Goal: Information Seeking & Learning: Check status

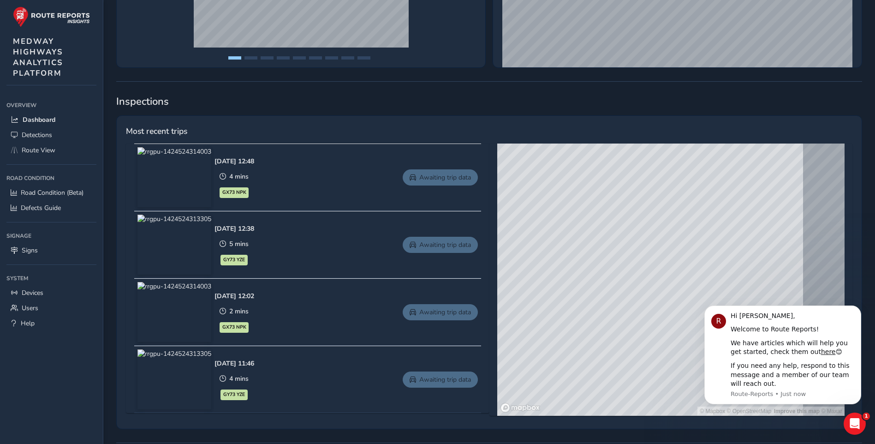
scroll to position [326, 0]
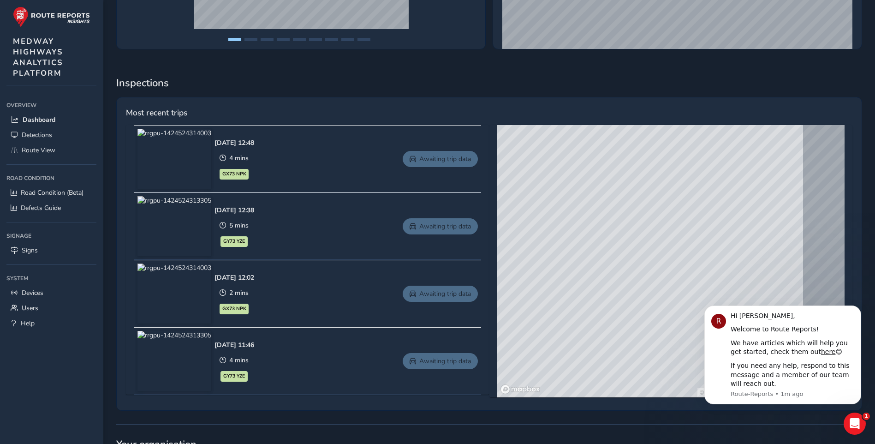
click at [203, 359] on img at bounding box center [174, 361] width 74 height 60
click at [245, 376] on span "GY73 YZE" at bounding box center [234, 375] width 22 height 7
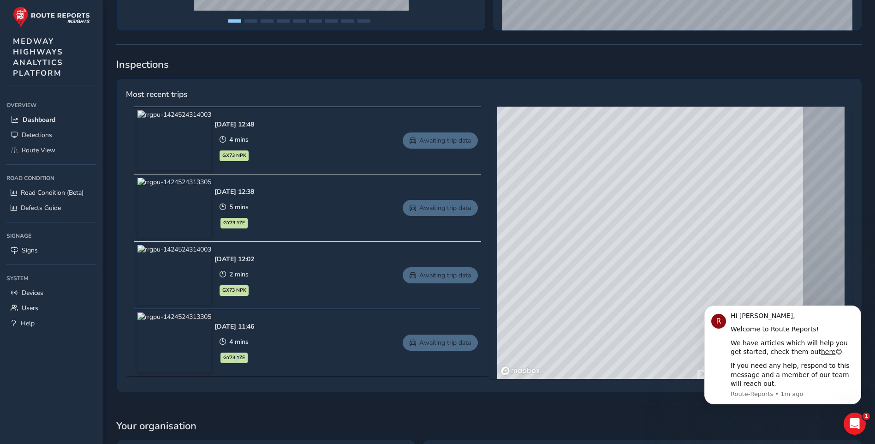
scroll to position [363, 0]
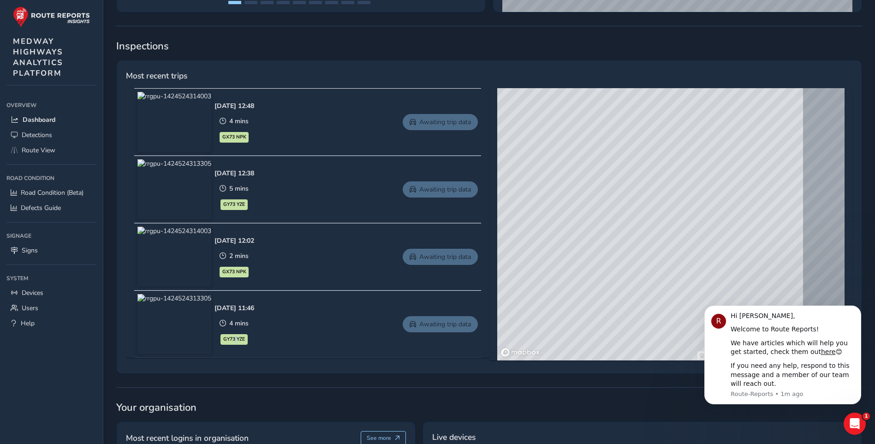
click at [443, 324] on link "Awaiting trip data" at bounding box center [440, 324] width 75 height 16
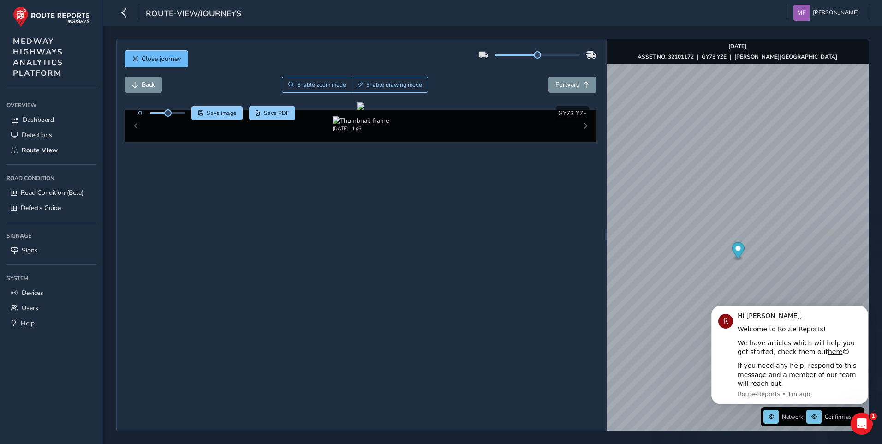
click at [151, 58] on span "Close journey" at bounding box center [161, 58] width 39 height 9
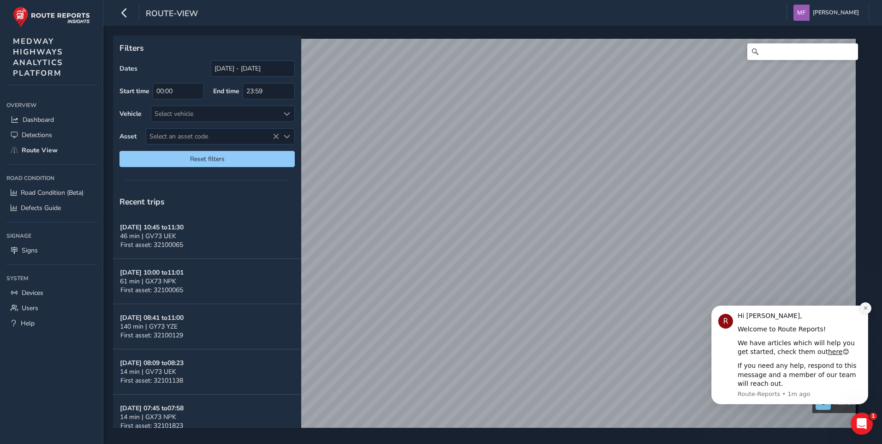
click at [865, 310] on icon "Dismiss notification" at bounding box center [865, 307] width 5 height 5
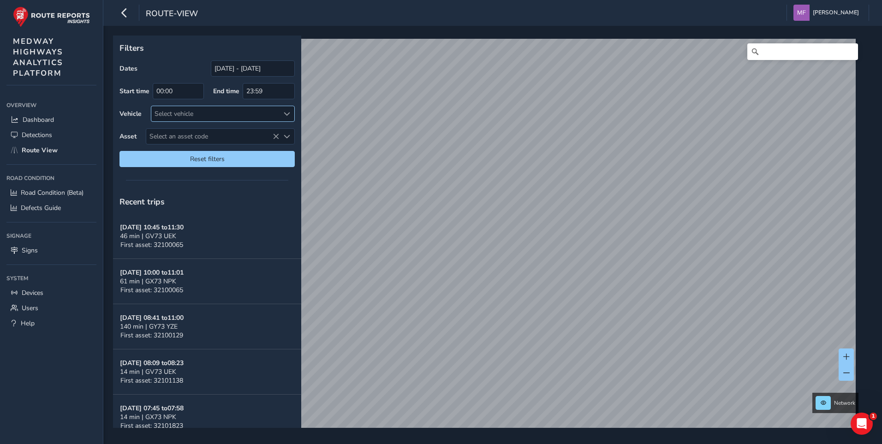
click at [287, 113] on span at bounding box center [287, 114] width 6 height 6
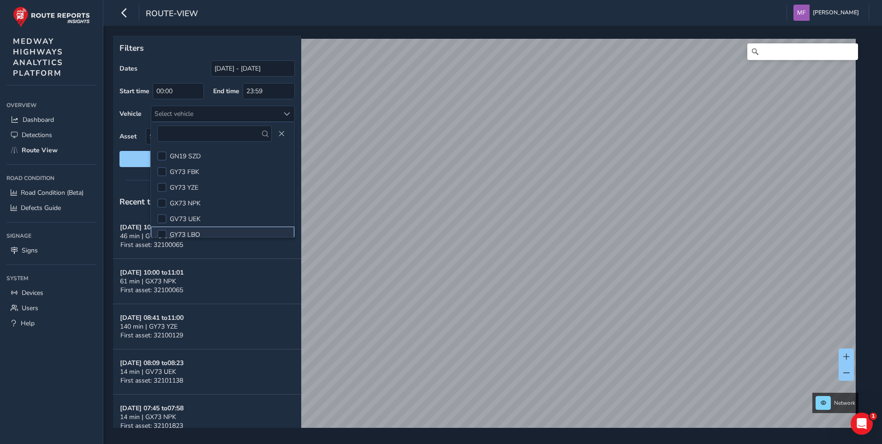
click at [194, 233] on span "GY73 LBO" at bounding box center [185, 234] width 30 height 9
click at [281, 133] on span "Close" at bounding box center [281, 134] width 6 height 6
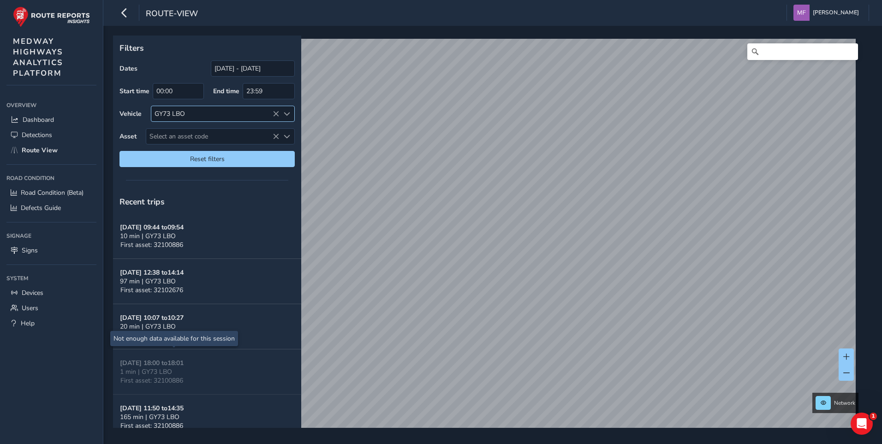
click at [291, 114] on div at bounding box center [286, 113] width 15 height 15
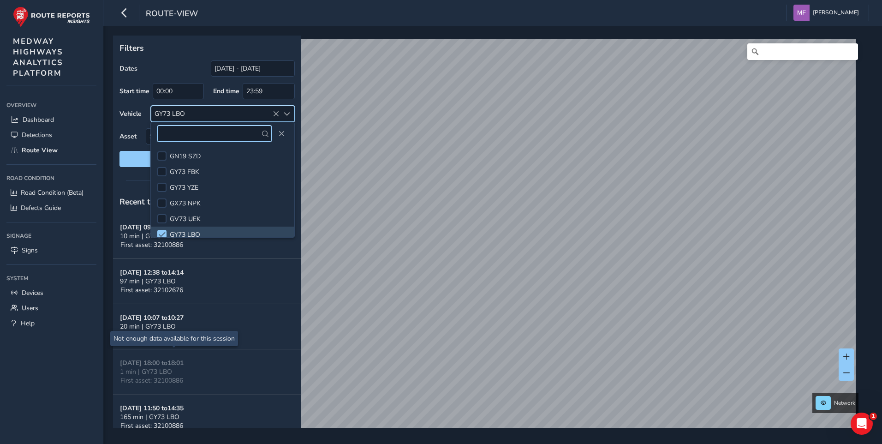
scroll to position [5, 0]
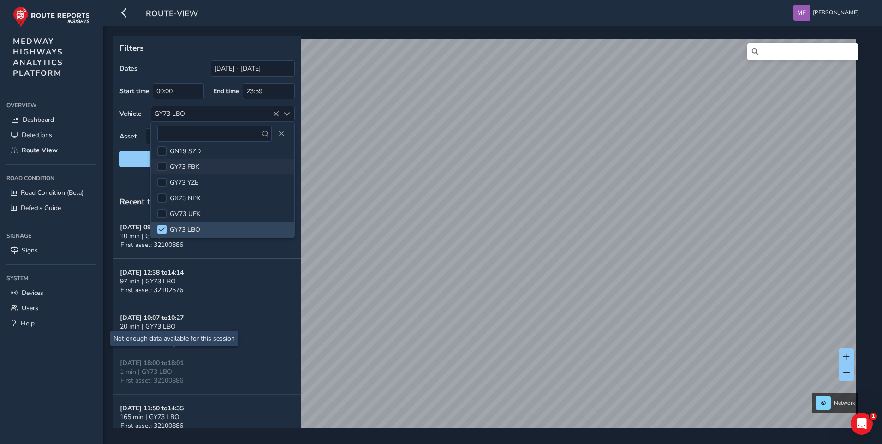
click at [201, 167] on li "GY73 FBK" at bounding box center [222, 167] width 143 height 16
click at [280, 132] on span "Close" at bounding box center [281, 134] width 6 height 6
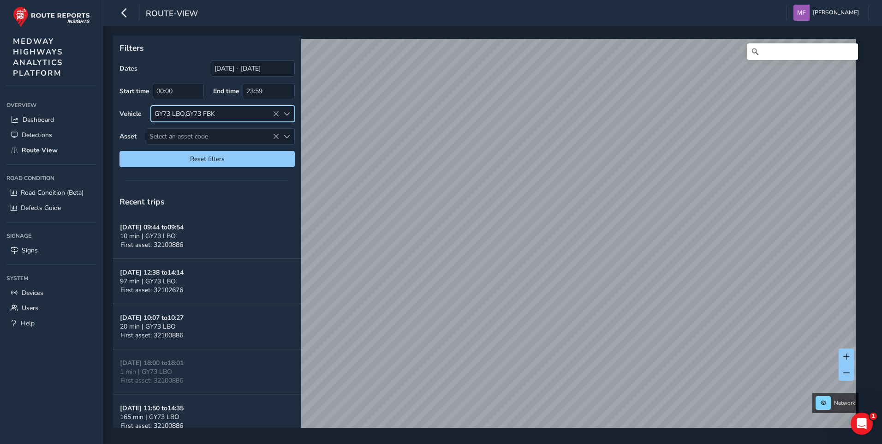
click at [289, 113] on span at bounding box center [287, 114] width 6 height 6
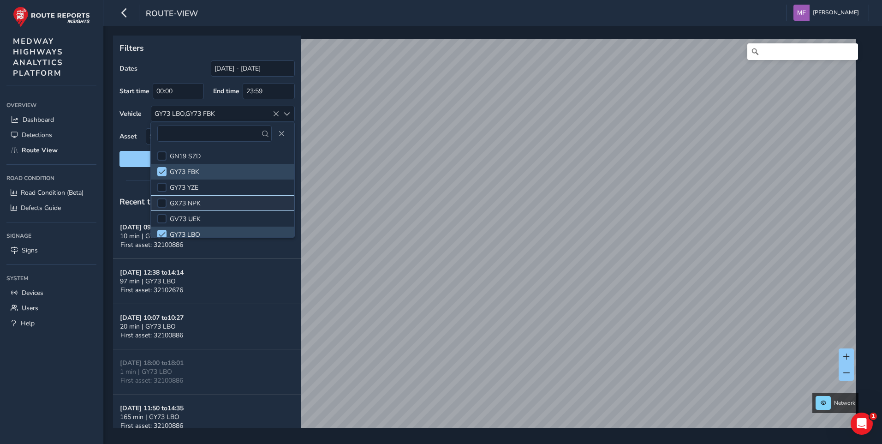
click at [200, 202] on span "GX73 NPK" at bounding box center [185, 203] width 31 height 9
click at [281, 132] on span "Close" at bounding box center [281, 134] width 6 height 6
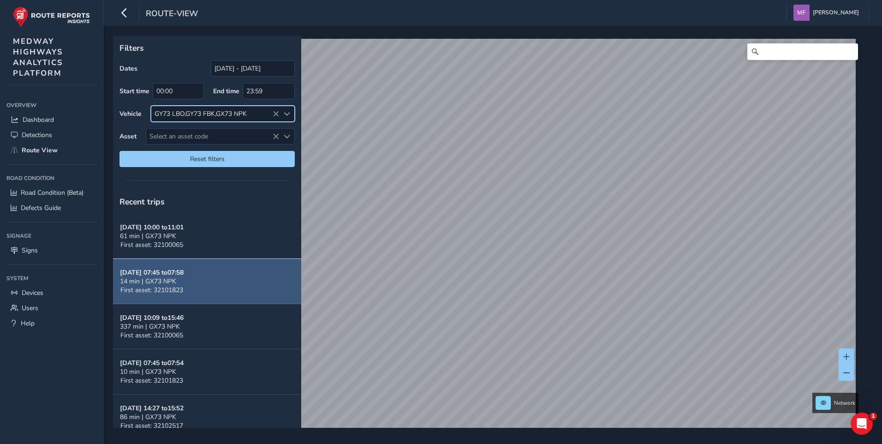
click at [157, 281] on span "14 min | GX73 NPK" at bounding box center [148, 281] width 56 height 9
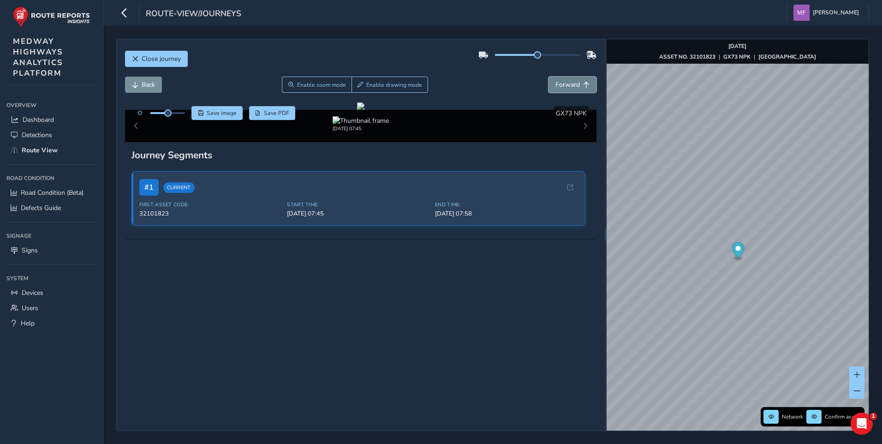
click at [583, 84] on span "Forward" at bounding box center [586, 85] width 6 height 6
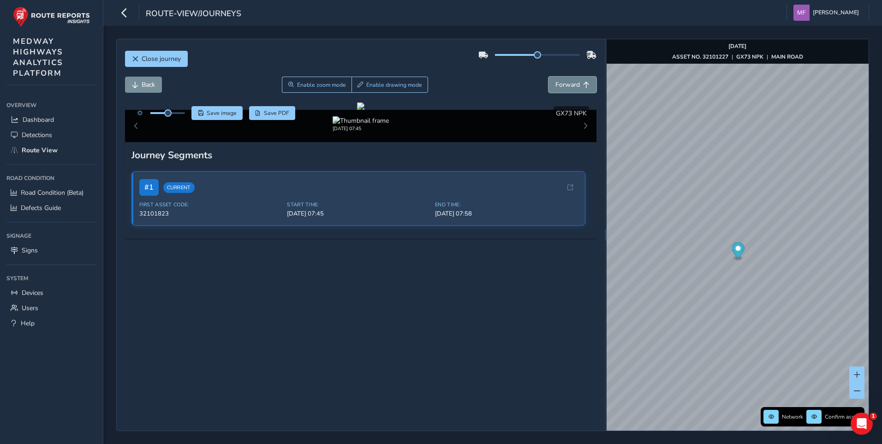
click at [583, 84] on span "Forward" at bounding box center [586, 85] width 6 height 6
click at [583, 85] on span "Forward" at bounding box center [586, 85] width 6 height 6
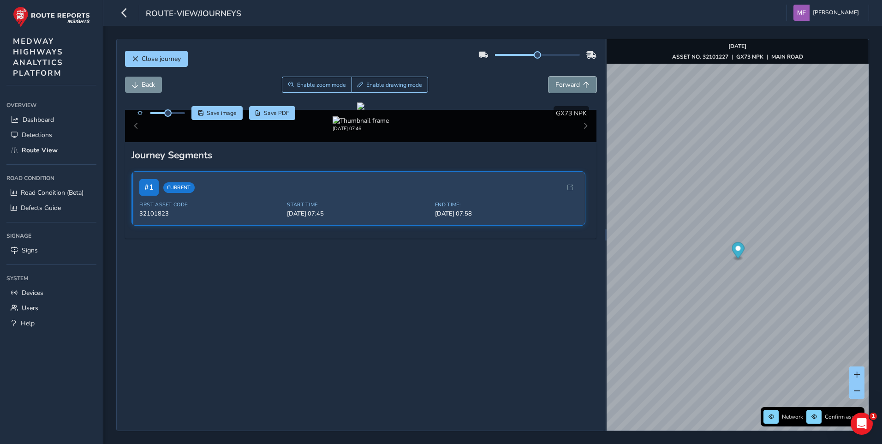
click at [583, 85] on span "Forward" at bounding box center [586, 85] width 6 height 6
click at [583, 86] on span "Forward" at bounding box center [586, 85] width 6 height 6
click at [150, 84] on span "Back" at bounding box center [148, 84] width 13 height 9
click at [158, 59] on span "Close journey" at bounding box center [161, 58] width 39 height 9
